Goal: Information Seeking & Learning: Learn about a topic

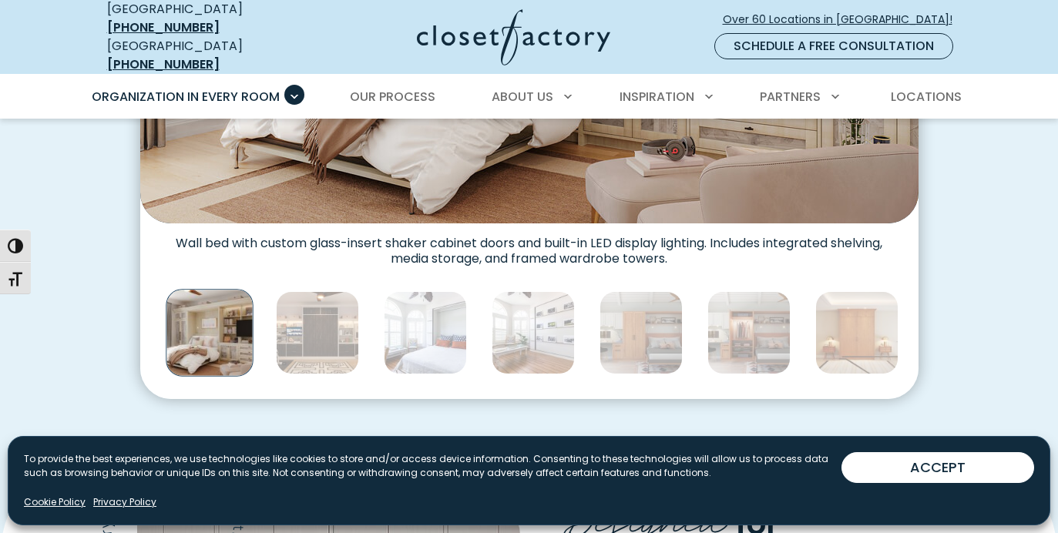
scroll to position [797, 0]
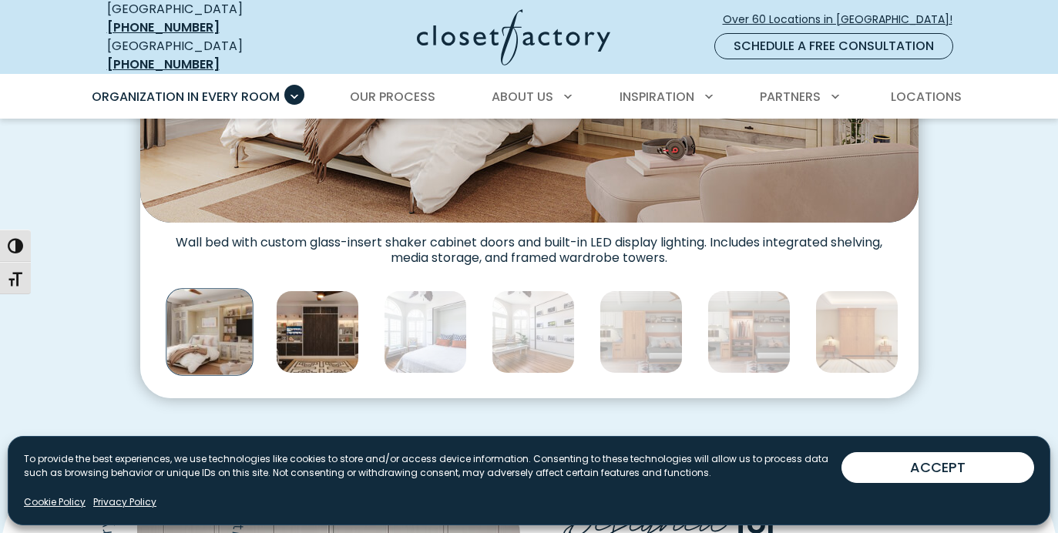
click at [328, 307] on img "Thumbnail Gallery" at bounding box center [317, 332] width 83 height 83
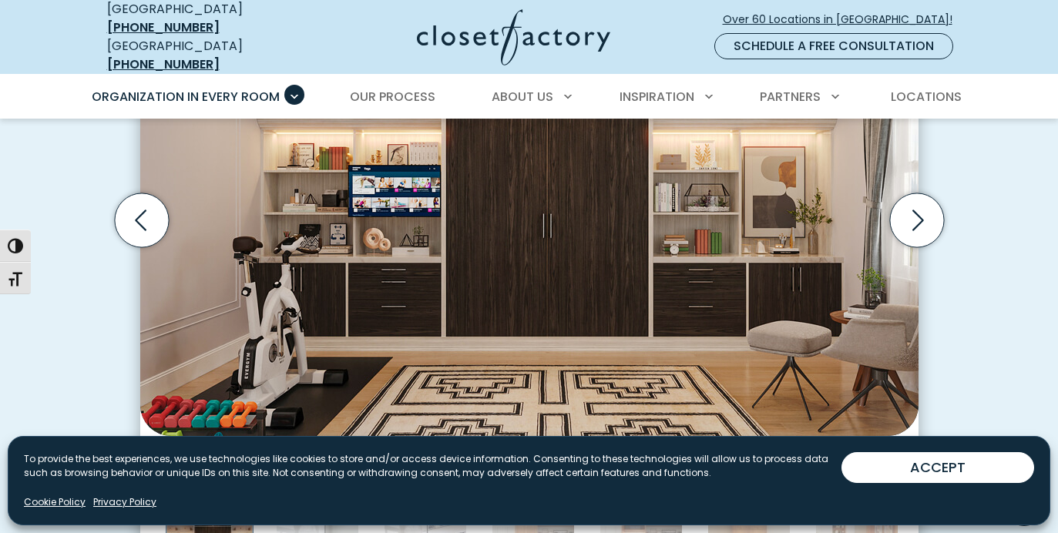
scroll to position [581, 0]
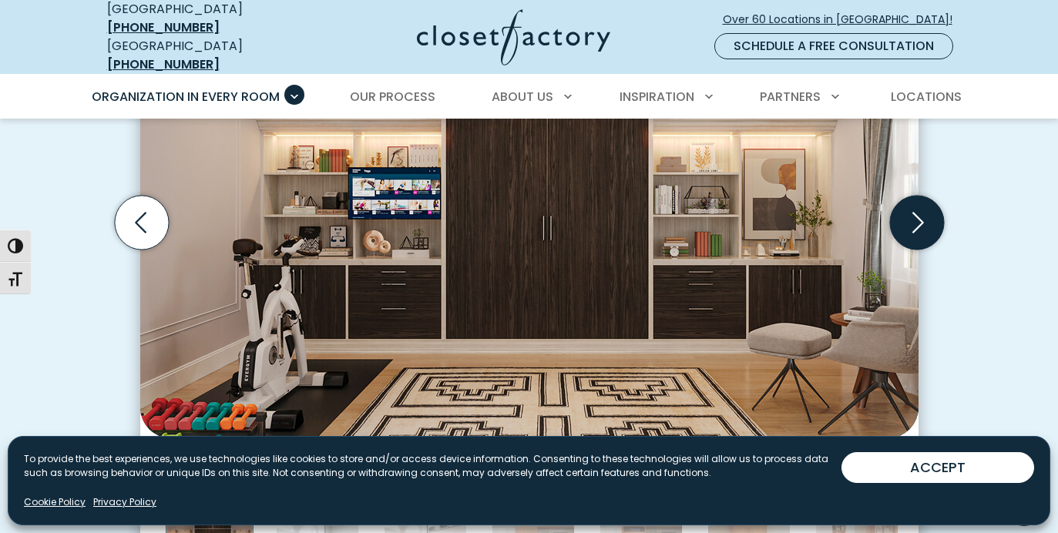
click at [924, 213] on icon "Next slide" at bounding box center [919, 223] width 12 height 21
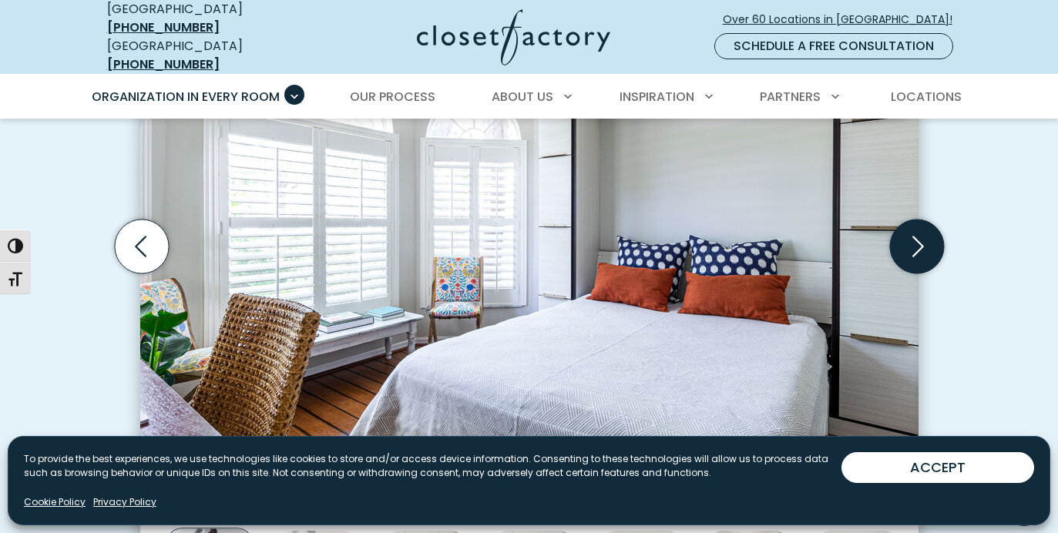
scroll to position [555, 0]
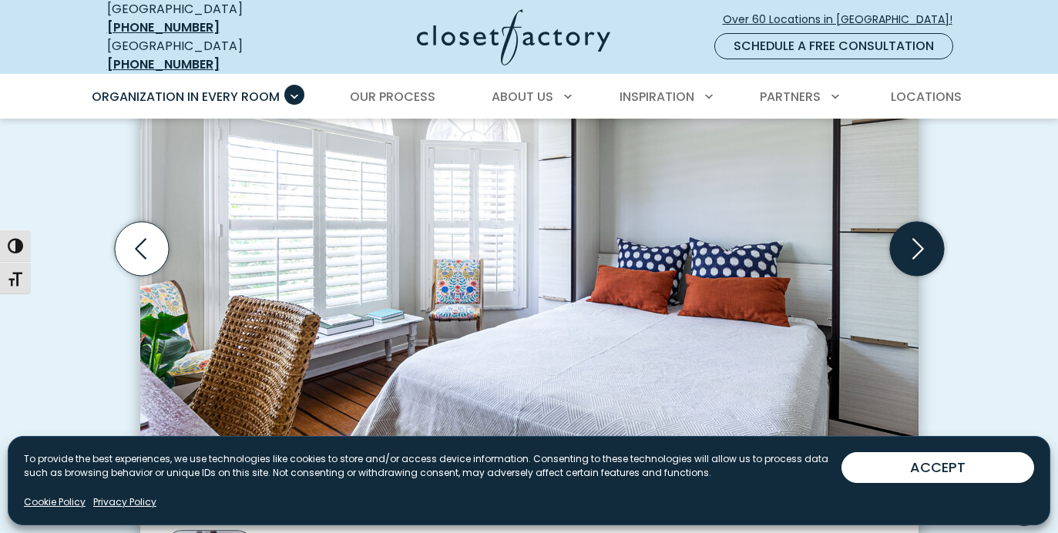
click at [924, 235] on icon "Next slide" at bounding box center [917, 249] width 54 height 54
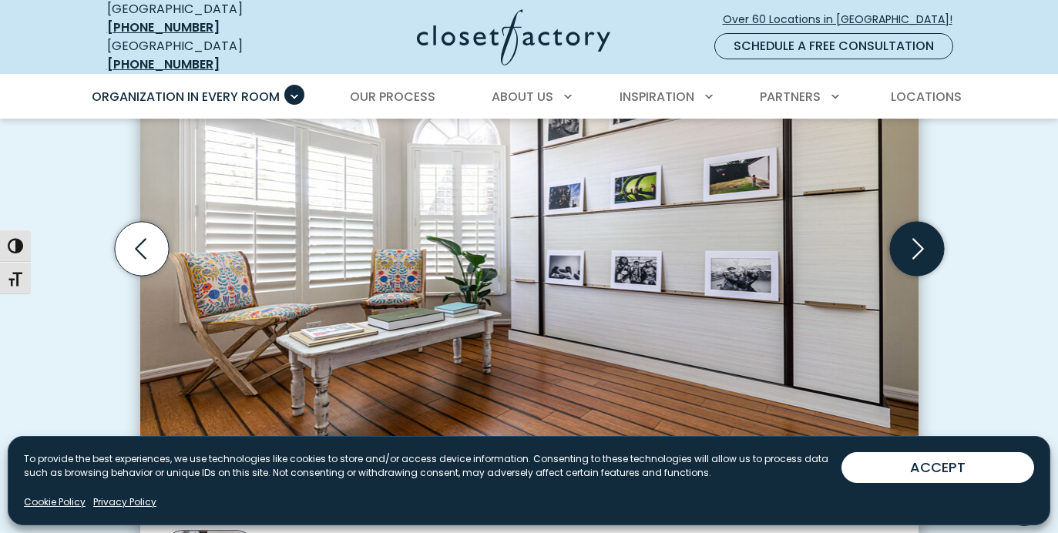
click at [915, 231] on icon "Next slide" at bounding box center [917, 249] width 54 height 54
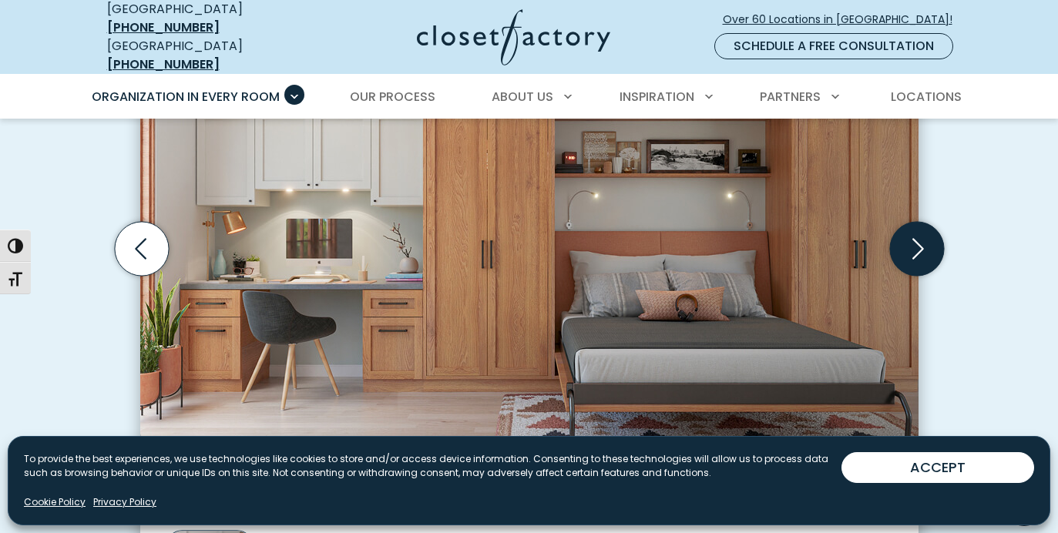
click at [915, 231] on icon "Next slide" at bounding box center [917, 249] width 54 height 54
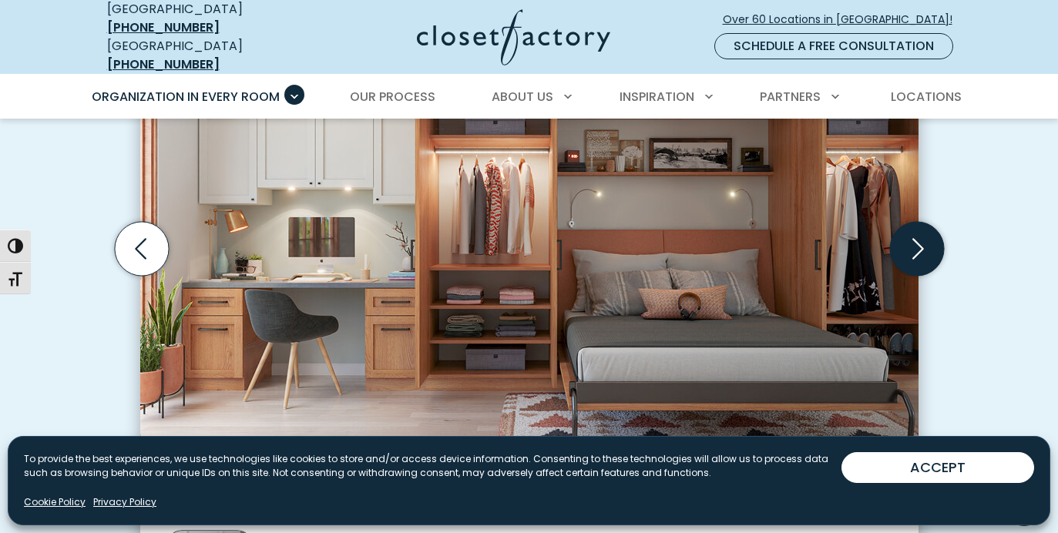
click at [915, 231] on icon "Next slide" at bounding box center [917, 249] width 54 height 54
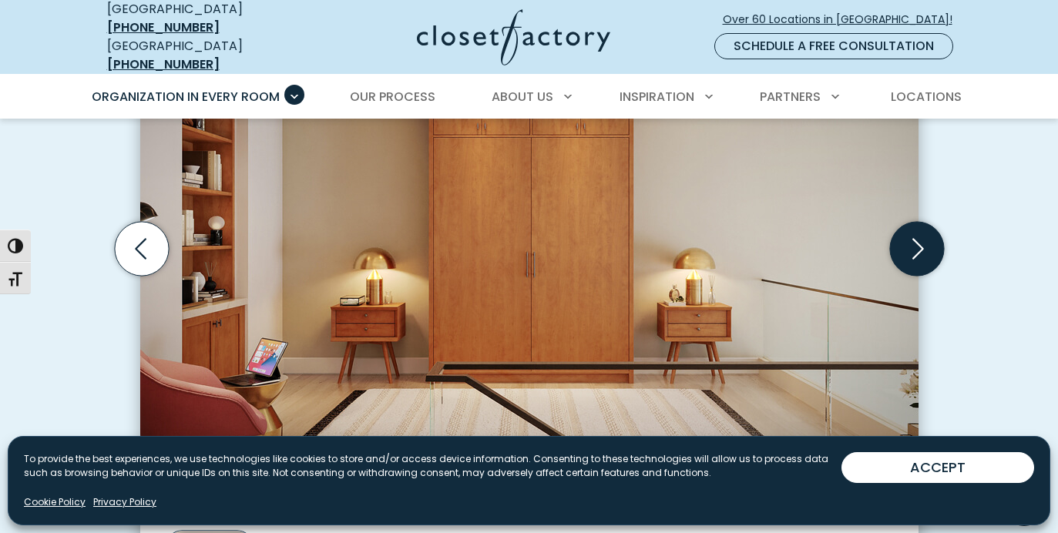
click at [915, 231] on icon "Next slide" at bounding box center [917, 249] width 54 height 54
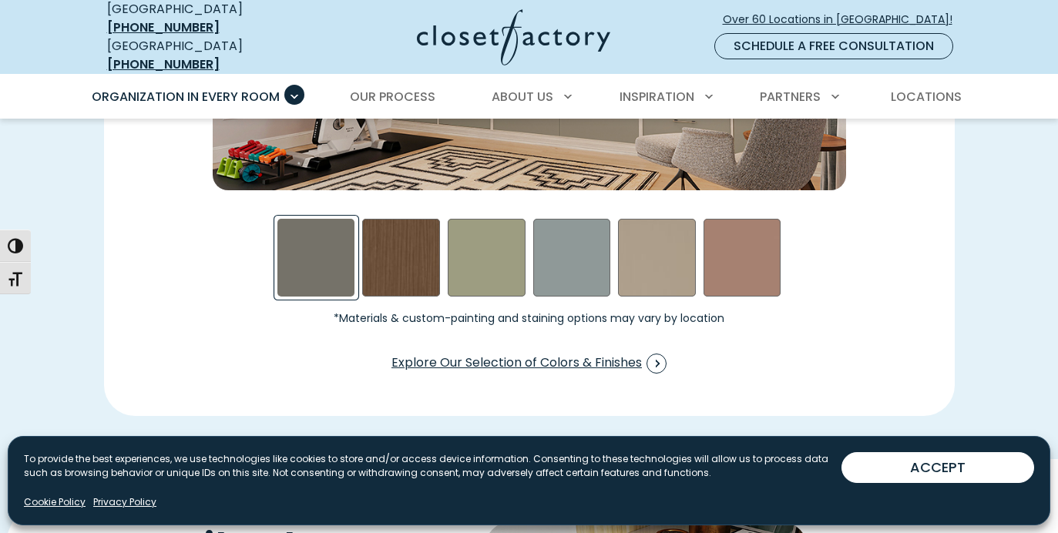
scroll to position [2416, 0]
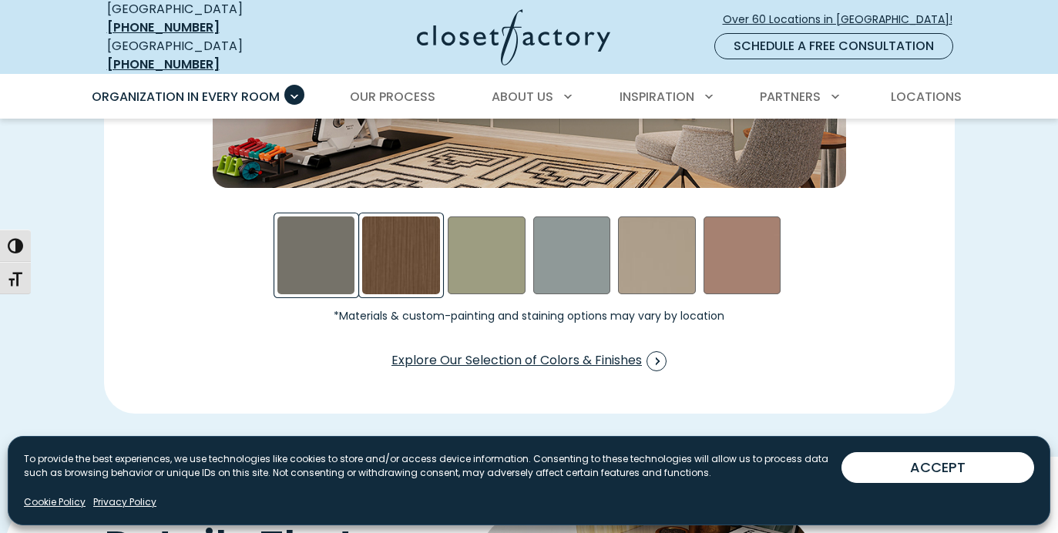
click at [419, 251] on div "Rocky Mountain Swatch" at bounding box center [401, 256] width 78 height 78
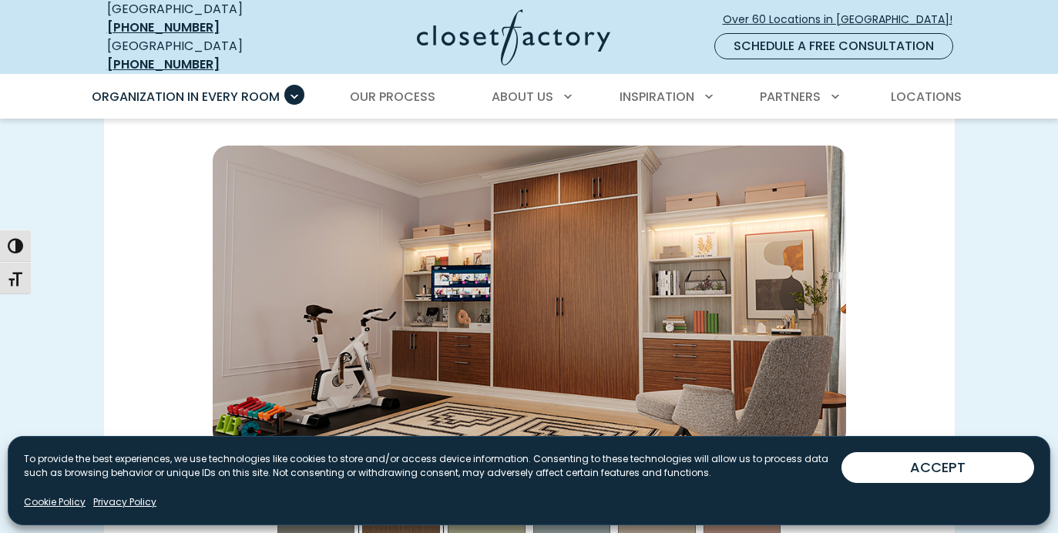
scroll to position [2161, 0]
